Goal: Information Seeking & Learning: Learn about a topic

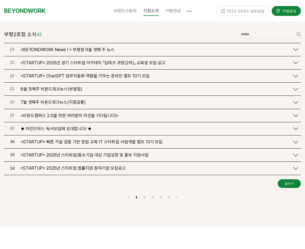
scroll to position [657, 0]
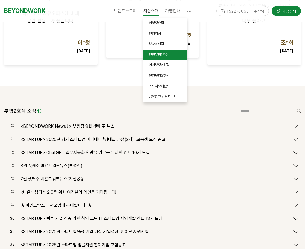
click at [158, 53] on span "인천부평1호점" at bounding box center [159, 55] width 20 height 4
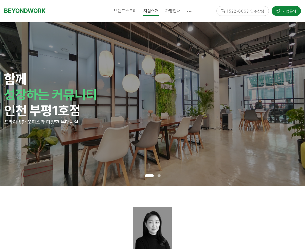
drag, startPoint x: 65, startPoint y: 76, endPoint x: 33, endPoint y: 74, distance: 32.6
click at [34, 74] on p "함께" at bounding box center [152, 79] width 297 height 16
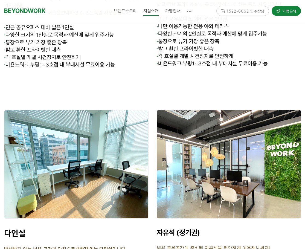
scroll to position [1642, 0]
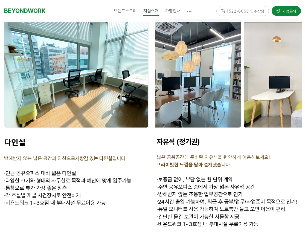
click at [202, 97] on div at bounding box center [169, 73] width 144 height 108
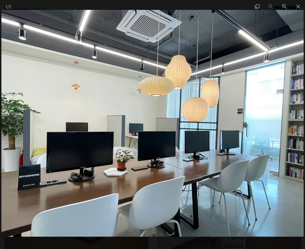
scroll to position [1779, 0]
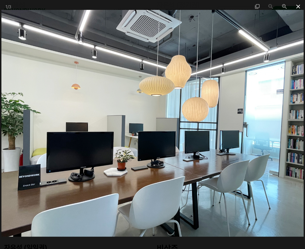
click at [299, 2] on span at bounding box center [299, 6] width 14 height 13
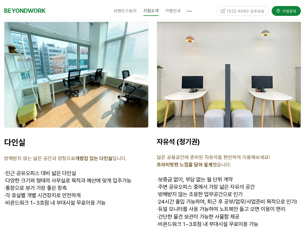
click at [211, 184] on span "· 주변 공유오피스 중에서 가장 넓은 자유석 공간" at bounding box center [206, 187] width 98 height 7
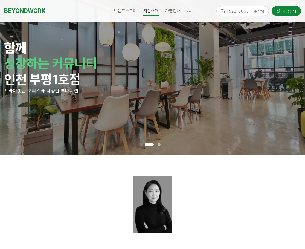
scroll to position [0, 0]
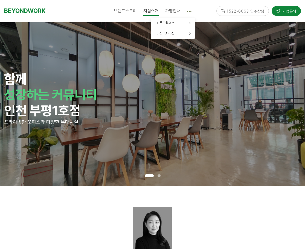
click at [194, 14] on link at bounding box center [189, 11] width 11 height 14
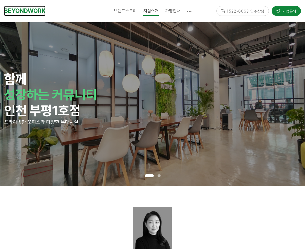
click at [22, 13] on link "BEYONDWORK" at bounding box center [24, 11] width 41 height 10
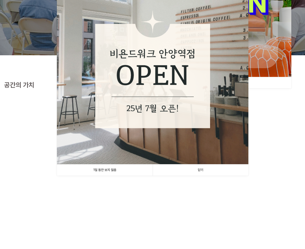
scroll to position [137, 0]
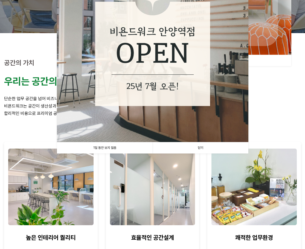
click at [201, 149] on link "닫기" at bounding box center [201, 147] width 96 height 11
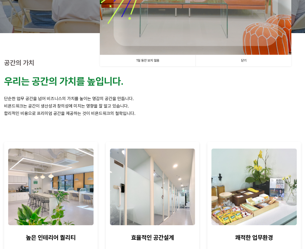
click at [252, 58] on link "닫기" at bounding box center [244, 60] width 96 height 11
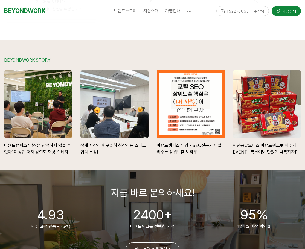
scroll to position [1254, 0]
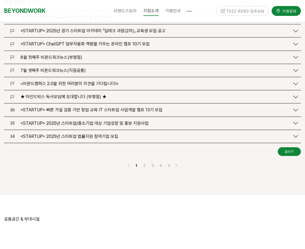
scroll to position [657, 0]
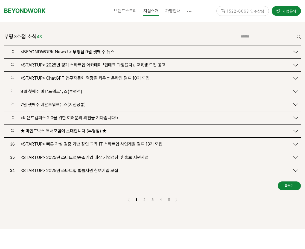
click at [292, 51] on link "<BEYONDWORK News ! > 부평점 9월 셋째 주 뉴스" at bounding box center [153, 51] width 292 height 5
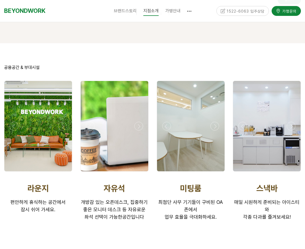
scroll to position [1232, 0]
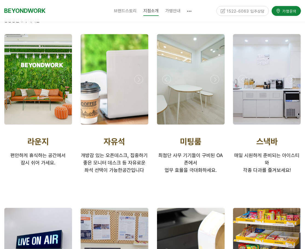
click at [100, 93] on div at bounding box center [115, 79] width 68 height 90
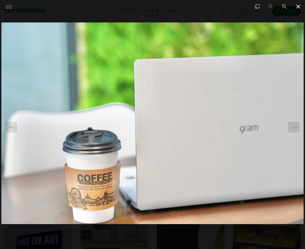
click at [302, 8] on span at bounding box center [299, 6] width 14 height 13
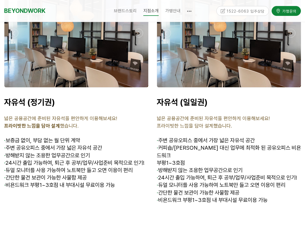
scroll to position [2245, 0]
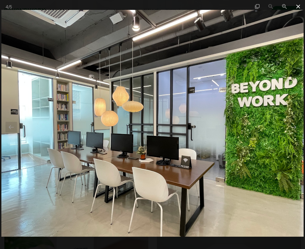
click at [298, 7] on span at bounding box center [299, 6] width 14 height 13
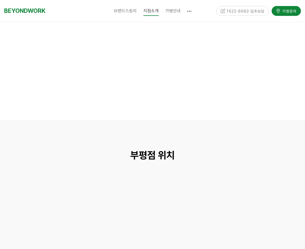
scroll to position [2710, 0]
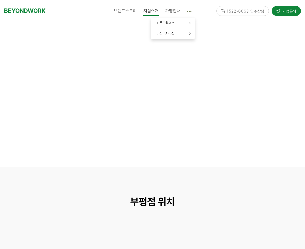
click at [189, 10] on icon at bounding box center [189, 11] width 4 height 4
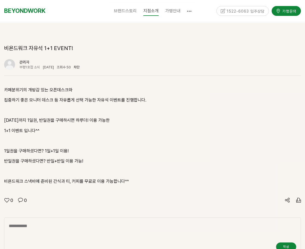
scroll to position [739, 0]
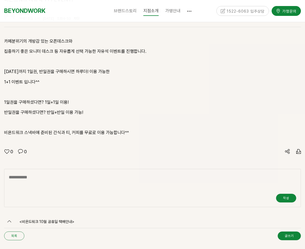
click at [11, 232] on link "목록" at bounding box center [14, 236] width 20 height 9
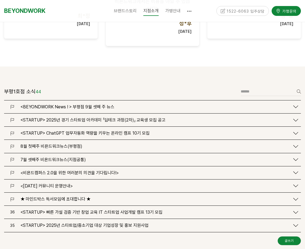
scroll to position [705, 0]
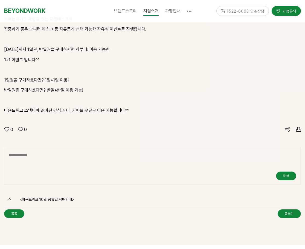
scroll to position [739, 0]
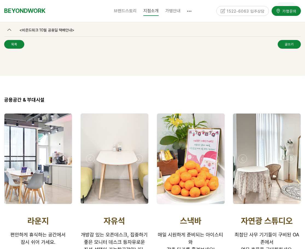
scroll to position [985, 0]
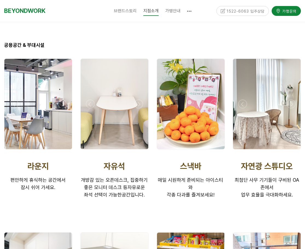
click at [141, 151] on div at bounding box center [114, 151] width 71 height 0
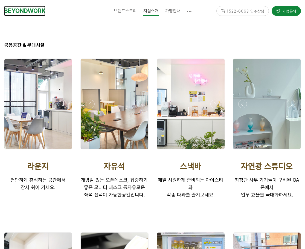
click at [42, 8] on link "BEYONDWORK" at bounding box center [24, 11] width 41 height 10
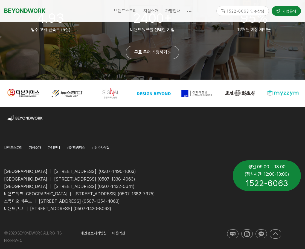
scroll to position [1322, 0]
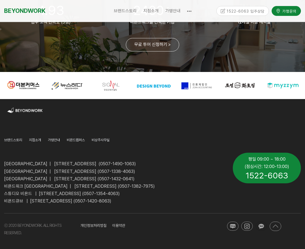
click at [260, 226] on icon at bounding box center [261, 226] width 5 height 5
click at [245, 227] on icon at bounding box center [246, 226] width 5 height 5
